Goal: Use online tool/utility: Utilize a website feature to perform a specific function

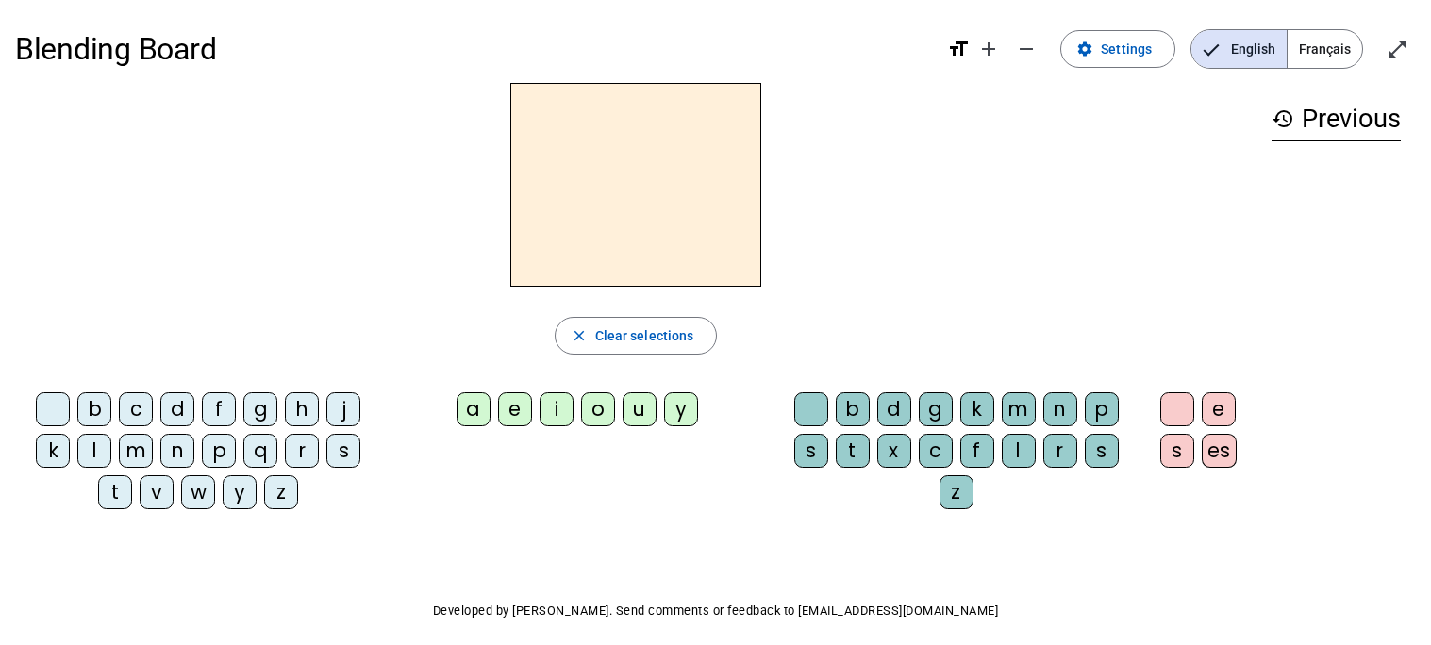
click at [180, 411] on div "d" at bounding box center [177, 409] width 34 height 34
click at [634, 415] on div "u" at bounding box center [640, 409] width 34 height 34
click at [935, 450] on div "c" at bounding box center [936, 451] width 34 height 34
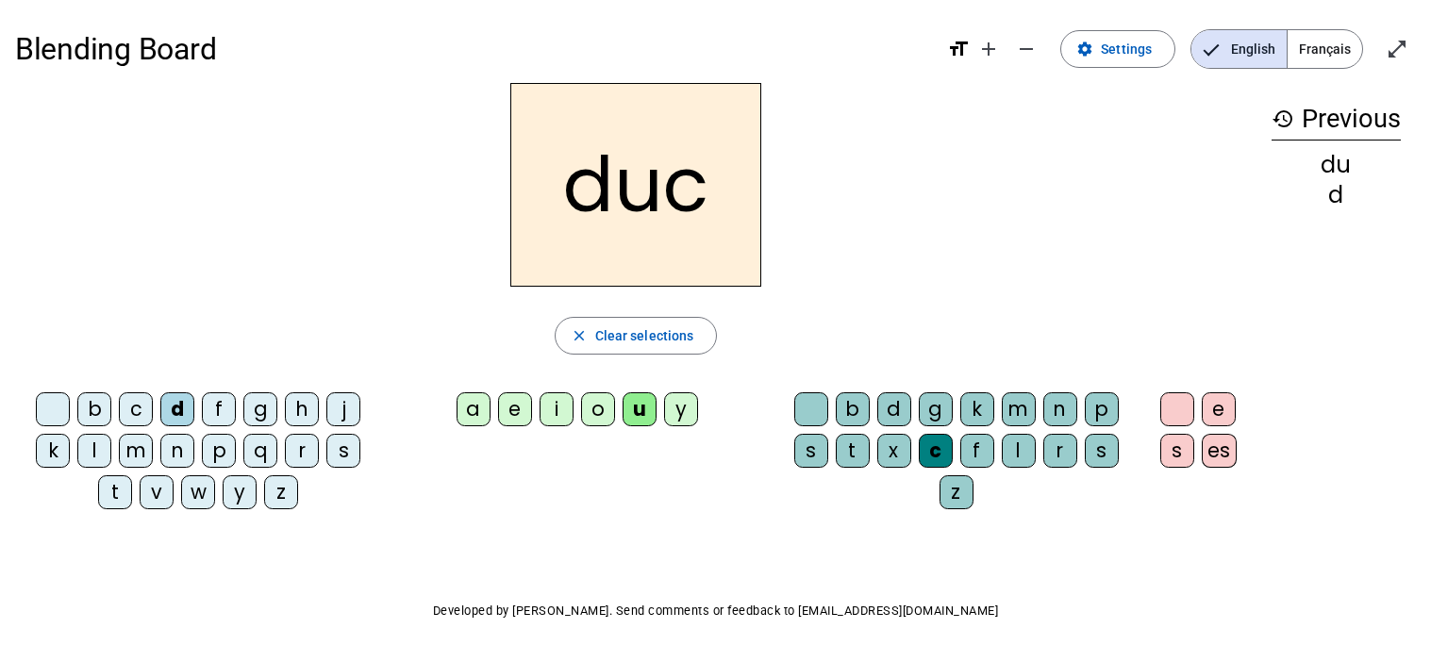
click at [808, 403] on div at bounding box center [811, 409] width 34 height 34
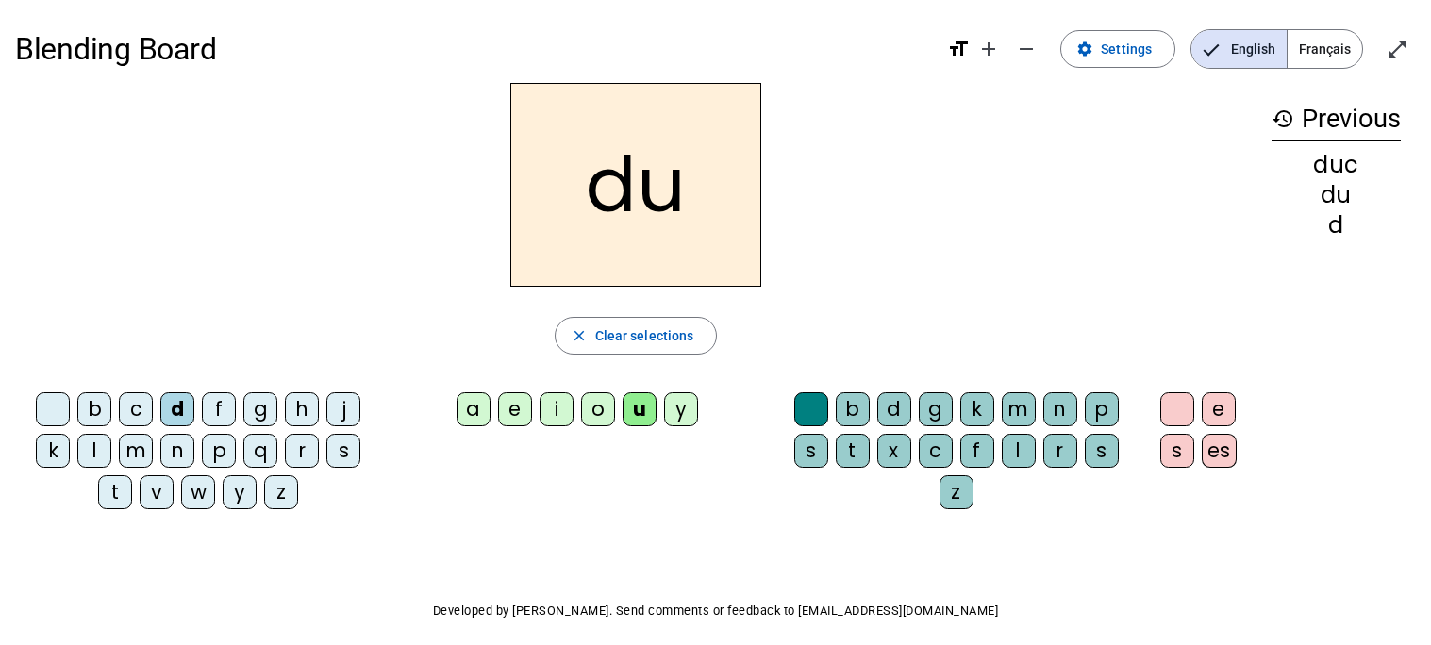
click at [514, 420] on div "e" at bounding box center [515, 409] width 34 height 34
click at [176, 459] on div "n" at bounding box center [177, 451] width 34 height 34
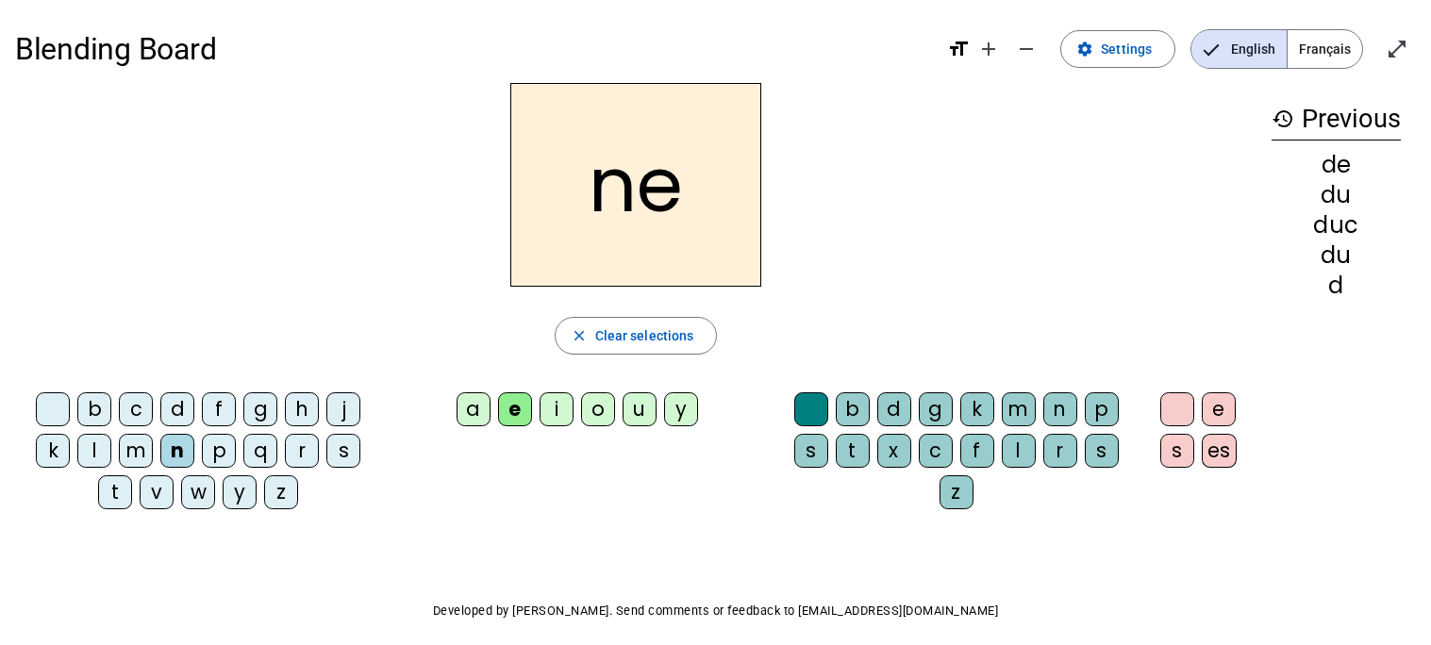
click at [136, 451] on div "m" at bounding box center [136, 451] width 34 height 34
click at [336, 453] on div "s" at bounding box center [343, 451] width 34 height 34
click at [139, 448] on div "m" at bounding box center [136, 451] width 34 height 34
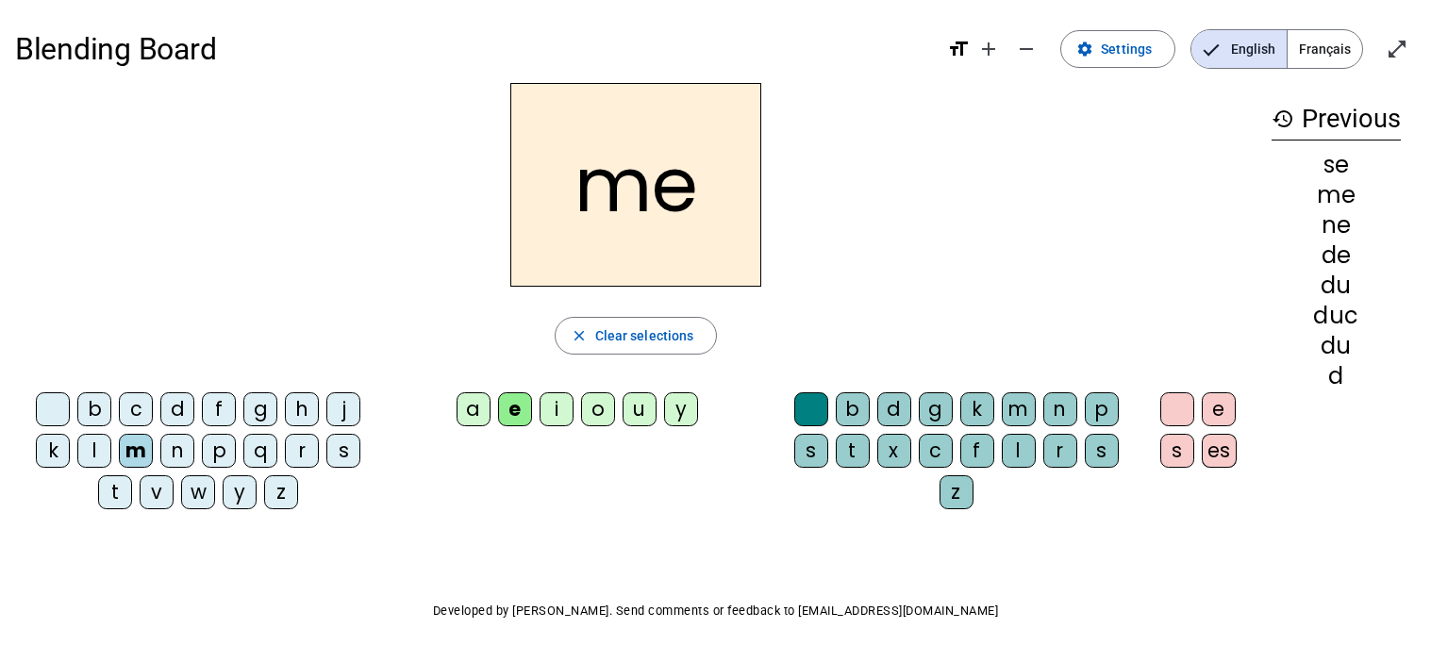
click at [339, 449] on div "s" at bounding box center [343, 451] width 34 height 34
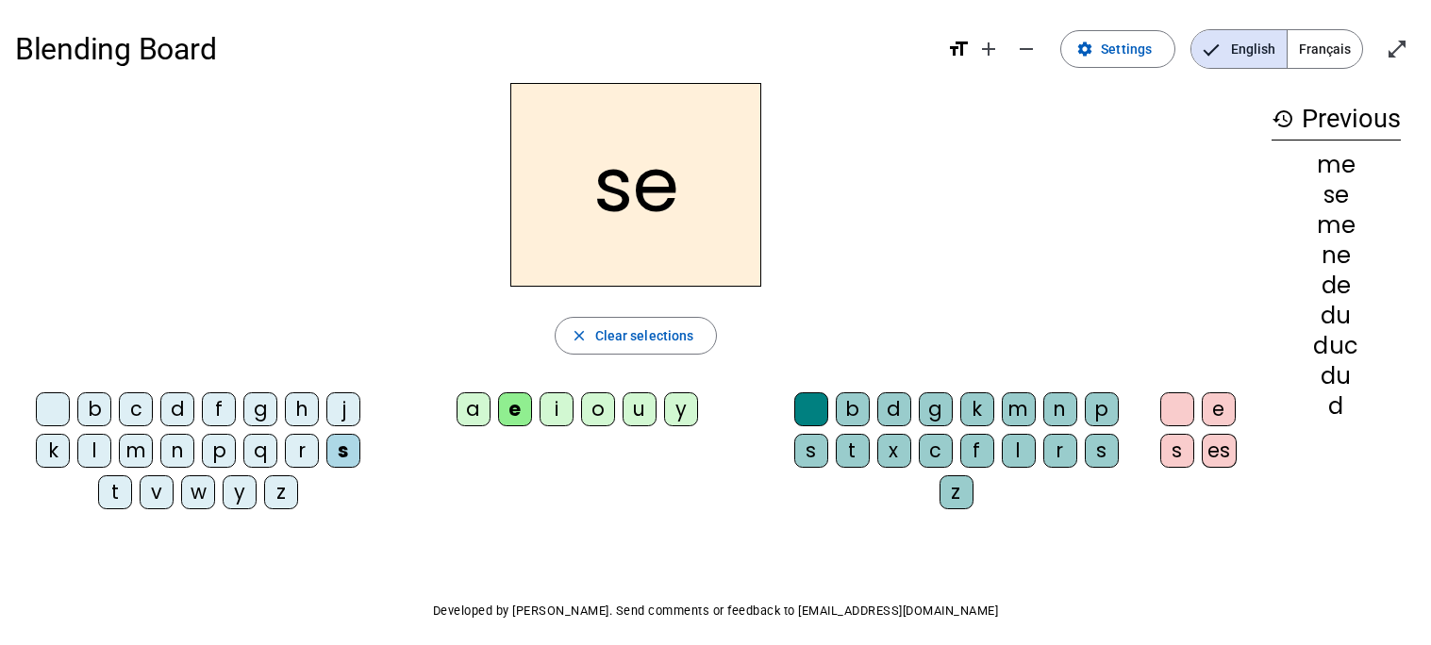
click at [644, 414] on div "u" at bounding box center [640, 409] width 34 height 34
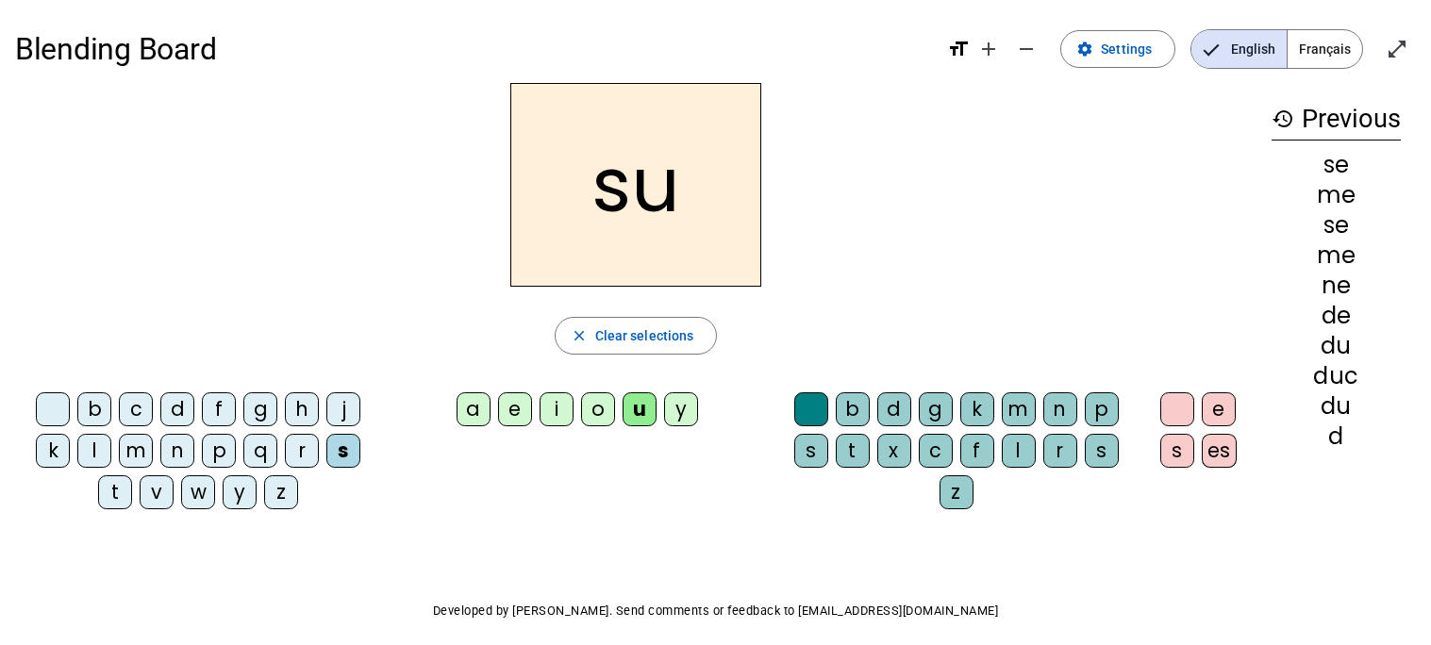
click at [171, 412] on div "d" at bounding box center [177, 409] width 34 height 34
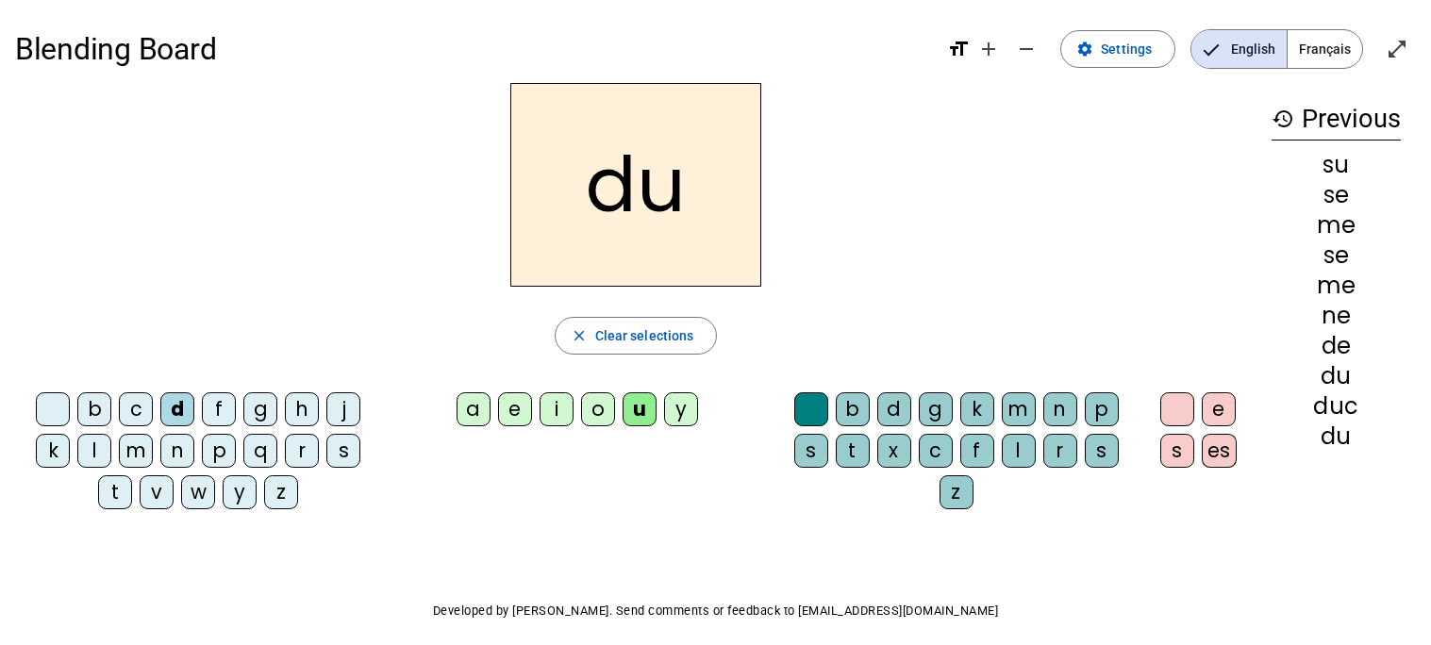
click at [98, 449] on div "l" at bounding box center [94, 451] width 34 height 34
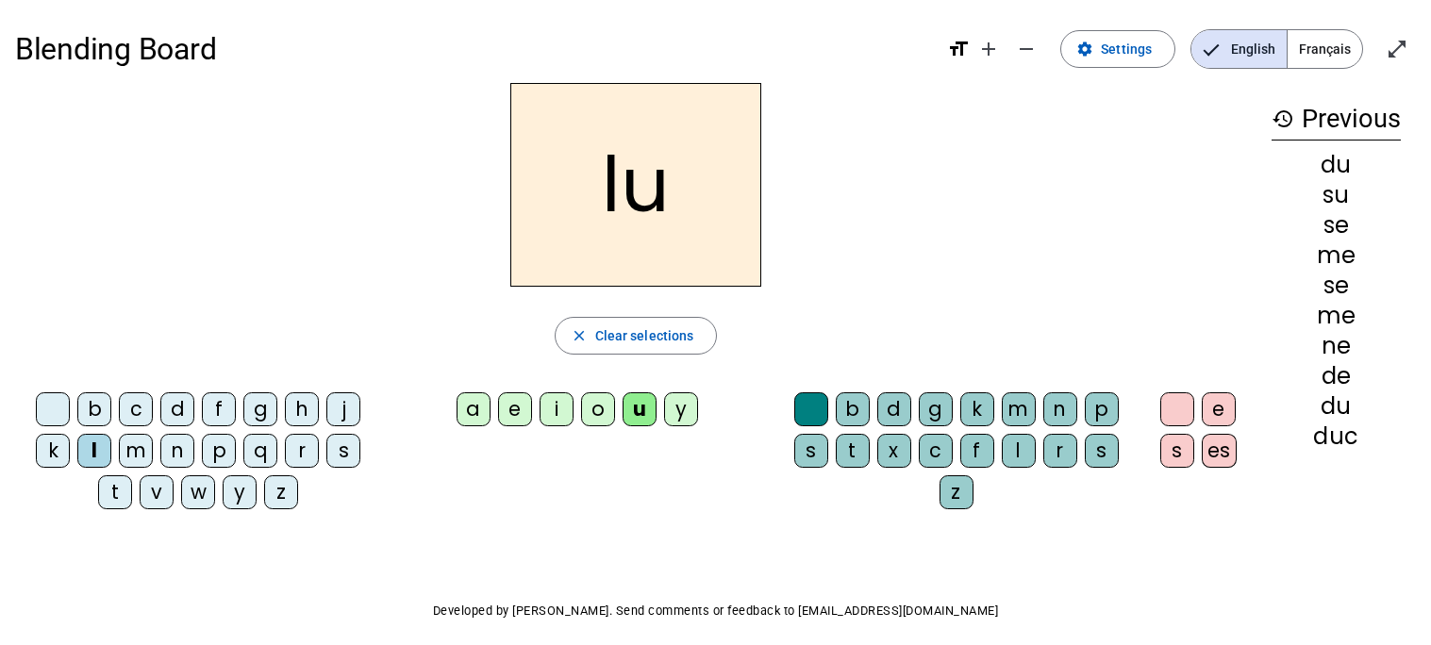
click at [476, 407] on div "a" at bounding box center [474, 409] width 34 height 34
click at [925, 456] on div "c" at bounding box center [936, 451] width 34 height 34
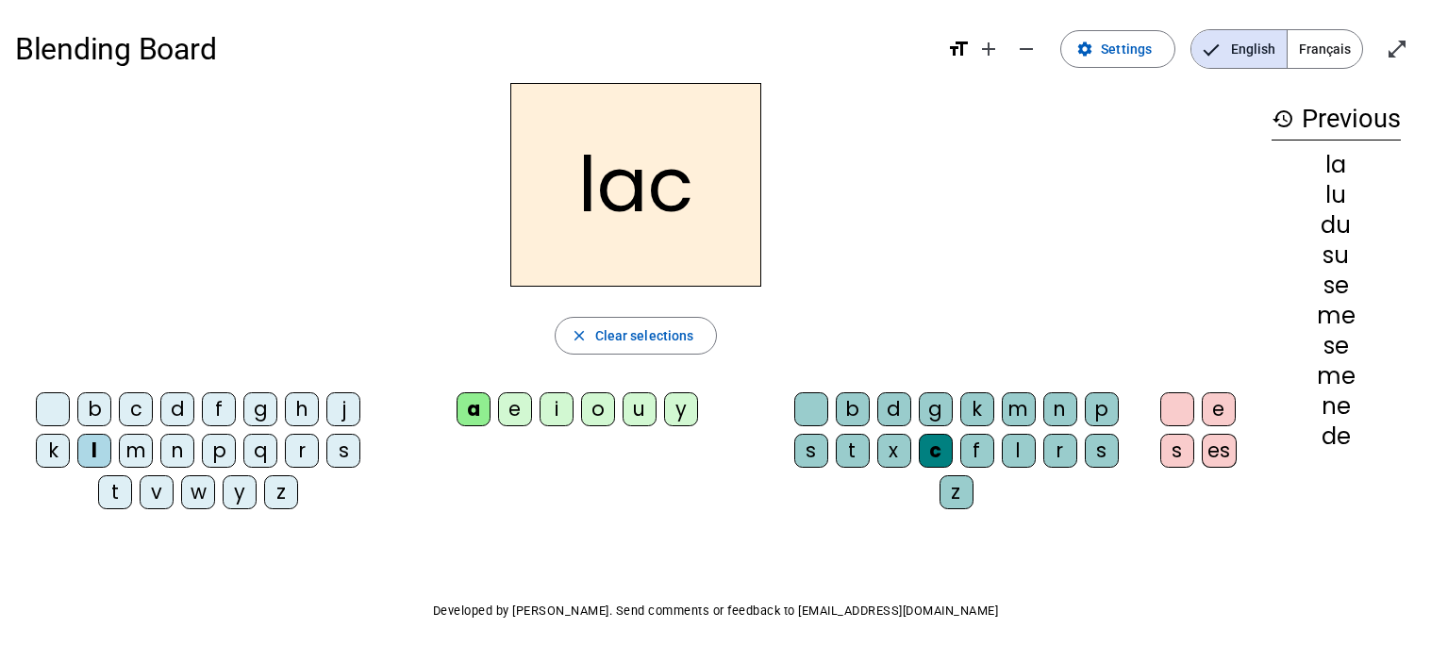
click at [119, 499] on div "t" at bounding box center [115, 492] width 34 height 34
click at [97, 411] on div "b" at bounding box center [94, 409] width 34 height 34
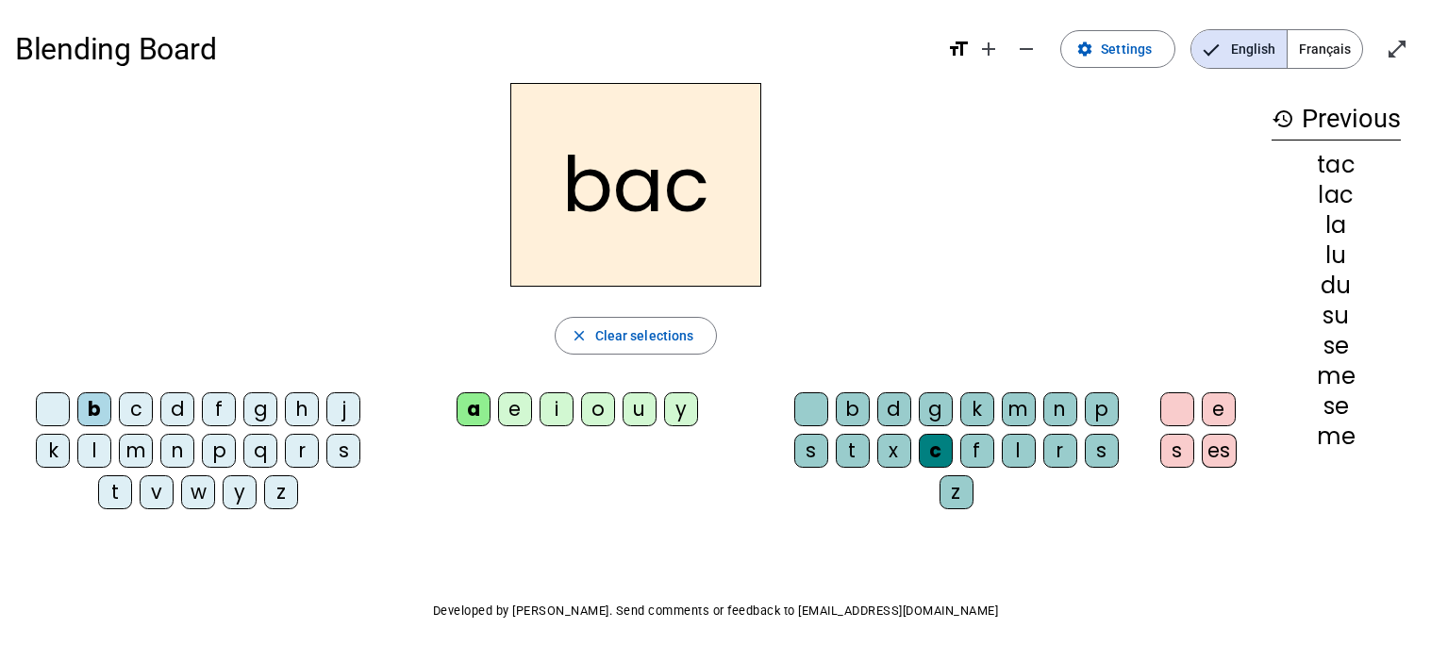
click at [345, 453] on div "s" at bounding box center [343, 451] width 34 height 34
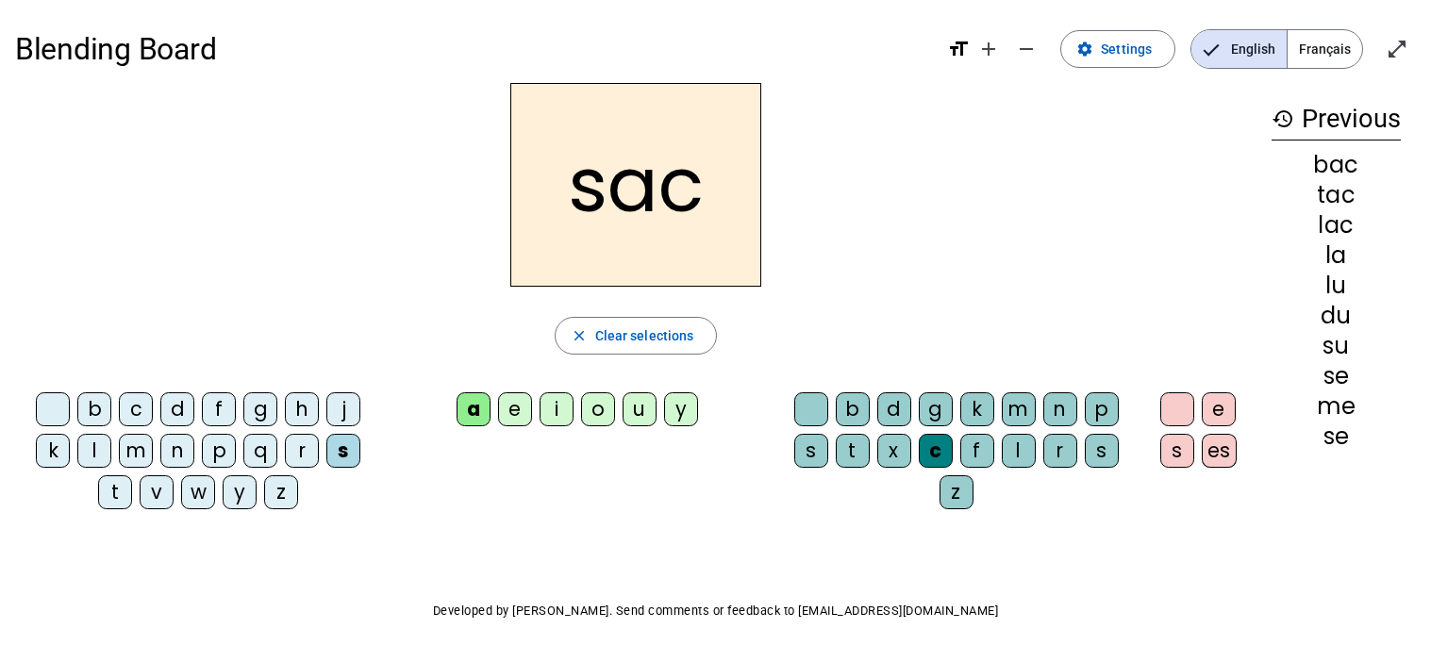
click at [511, 408] on div "e" at bounding box center [515, 409] width 34 height 34
click at [1021, 444] on div "l" at bounding box center [1019, 451] width 34 height 34
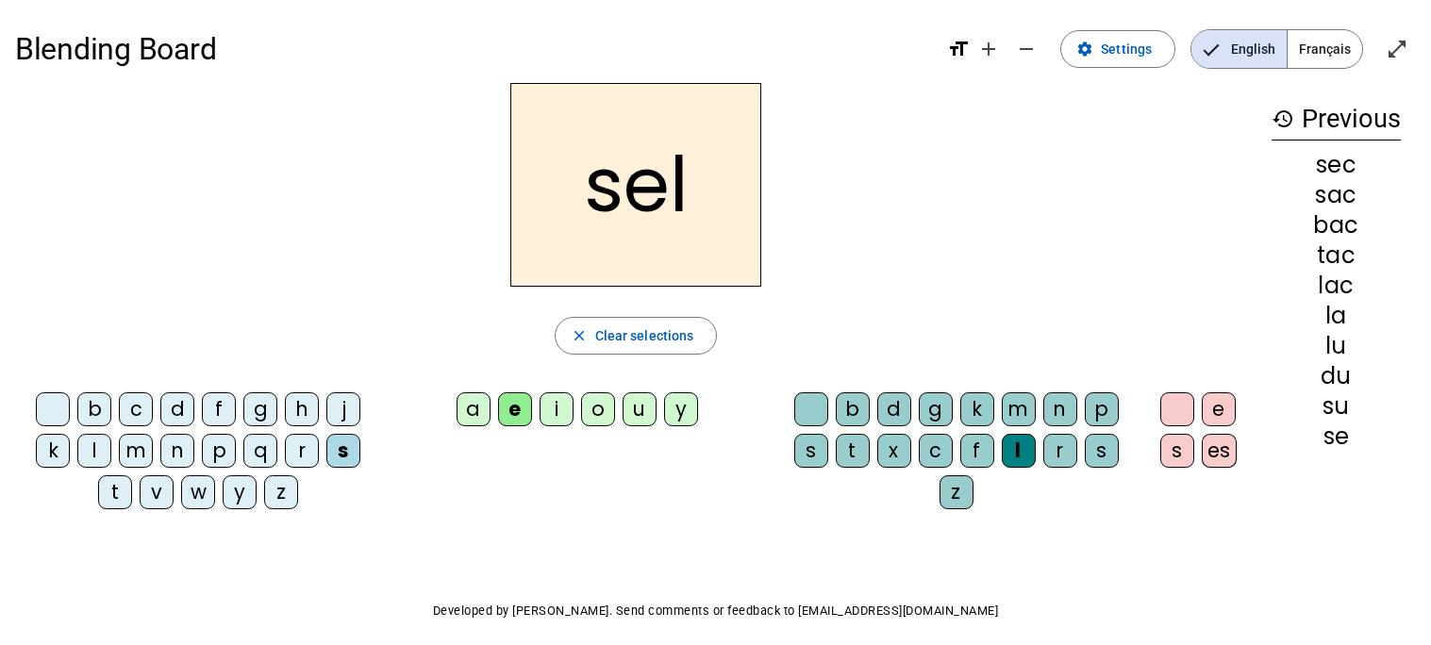
click at [593, 418] on div "o" at bounding box center [598, 409] width 34 height 34
